Goal: Find specific page/section: Find specific page/section

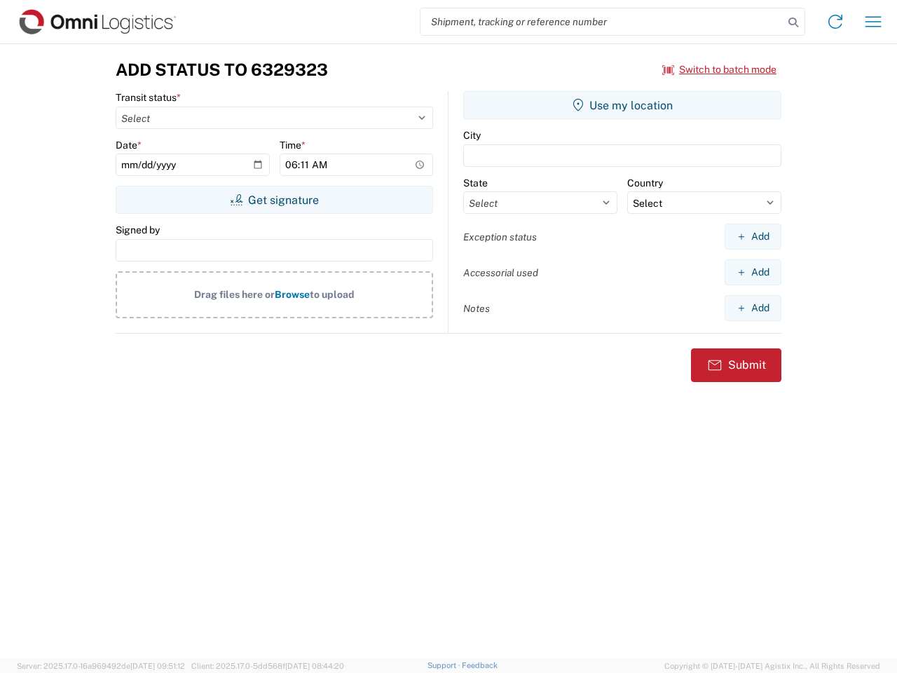
click at [602, 22] on input "search" at bounding box center [602, 21] width 363 height 27
click at [794, 22] on icon at bounding box center [794, 23] width 20 height 20
click at [836, 22] on icon at bounding box center [836, 22] width 22 height 22
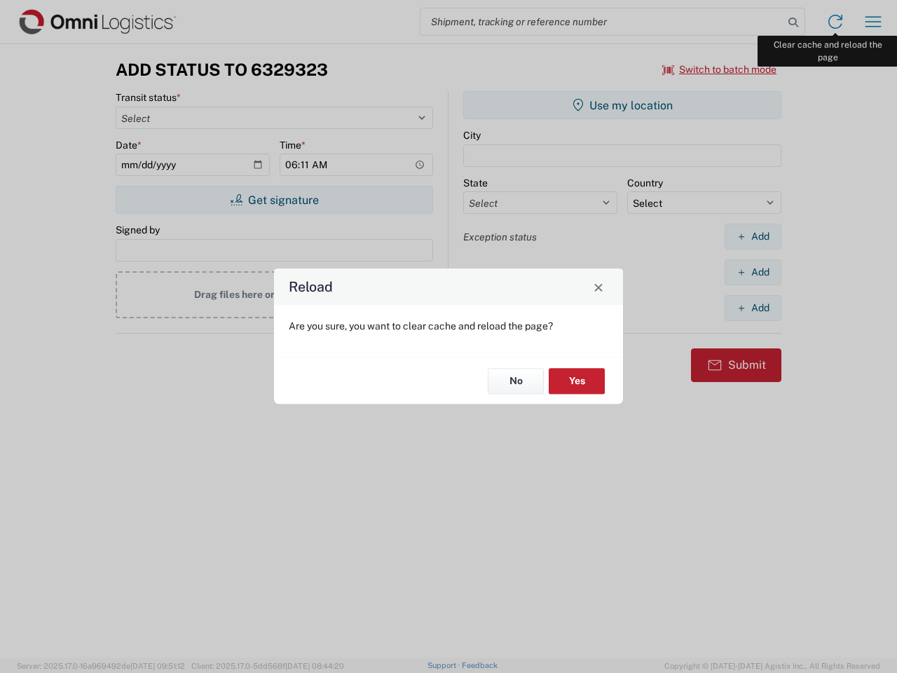
click at [874, 22] on div "Reload Are you sure, you want to clear cache and reload the page? No Yes" at bounding box center [448, 336] width 897 height 673
click at [720, 69] on div "Reload Are you sure, you want to clear cache and reload the page? No Yes" at bounding box center [448, 336] width 897 height 673
click at [274, 200] on div "Reload Are you sure, you want to clear cache and reload the page? No Yes" at bounding box center [448, 336] width 897 height 673
click at [623, 105] on div "Reload Are you sure, you want to clear cache and reload the page? No Yes" at bounding box center [448, 336] width 897 height 673
click at [753, 236] on div "Reload Are you sure, you want to clear cache and reload the page? No Yes" at bounding box center [448, 336] width 897 height 673
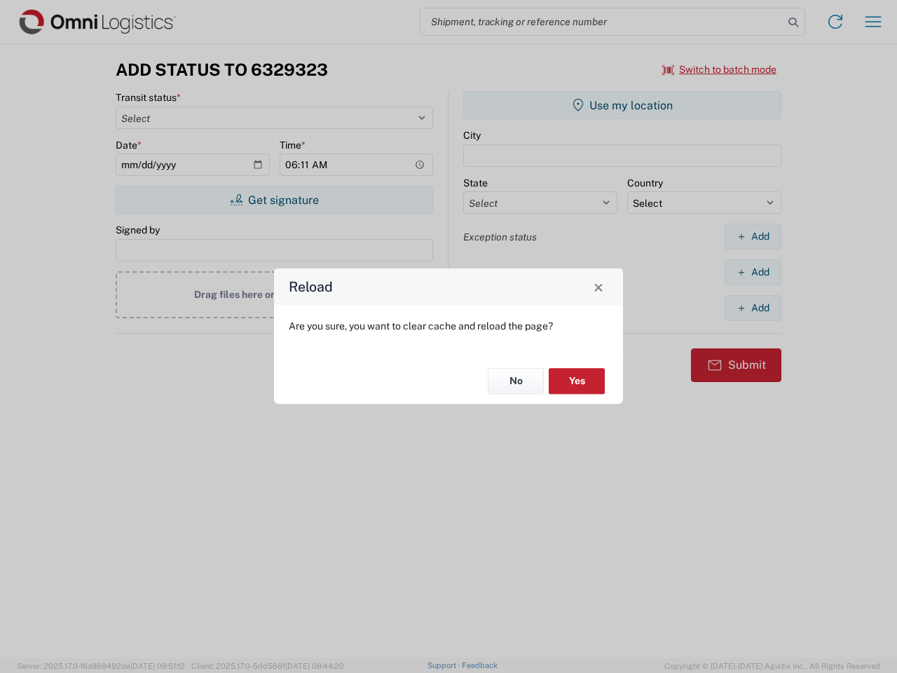
click at [753, 272] on div "Reload Are you sure, you want to clear cache and reload the page? No Yes" at bounding box center [448, 336] width 897 height 673
click at [753, 308] on div "Reload Are you sure, you want to clear cache and reload the page? No Yes" at bounding box center [448, 336] width 897 height 673
